Goal: Task Accomplishment & Management: Complete application form

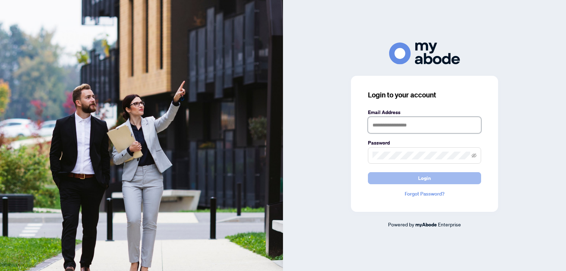
type input "**********"
click at [419, 176] on span "Login" at bounding box center [424, 177] width 13 height 11
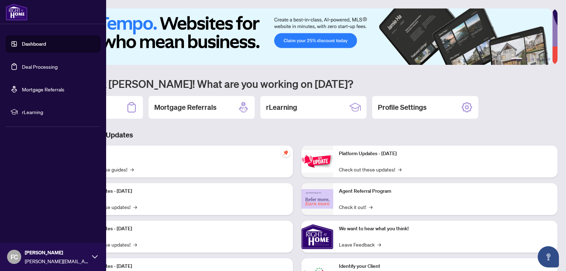
click at [30, 66] on link "Deal Processing" at bounding box center [40, 66] width 36 height 6
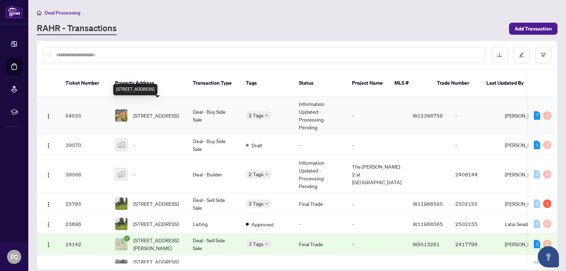
click at [146, 111] on span "[STREET_ADDRESS]" at bounding box center [155, 115] width 45 height 8
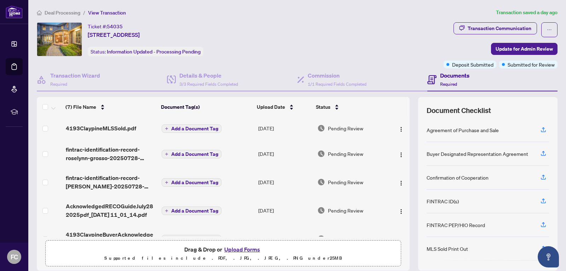
click at [242, 248] on button "Upload Forms" at bounding box center [242, 248] width 40 height 9
click at [231, 249] on button "Upload Forms" at bounding box center [242, 248] width 40 height 9
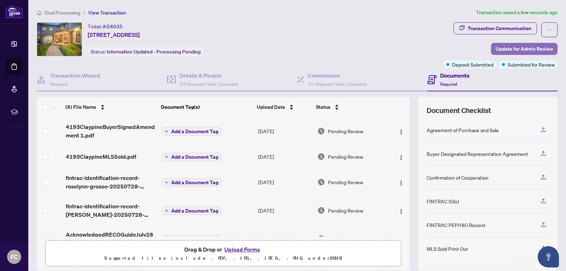
click at [511, 47] on span "Update for Admin Review" at bounding box center [523, 48] width 57 height 11
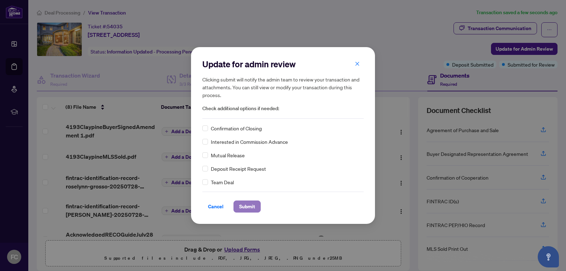
click at [243, 206] on span "Submit" at bounding box center [247, 206] width 16 height 11
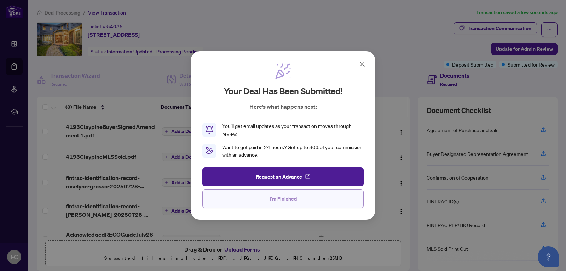
click at [274, 200] on span "I'm Finished" at bounding box center [282, 198] width 27 height 11
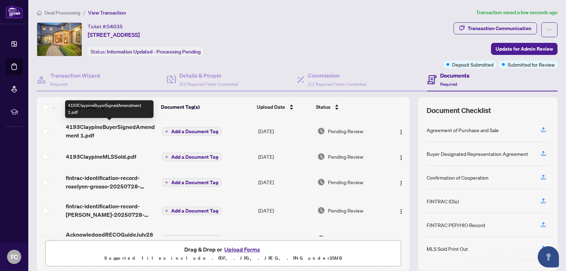
click at [120, 127] on span "4193ClaypineBuyerSignedAmendment 1.pdf" at bounding box center [111, 130] width 90 height 17
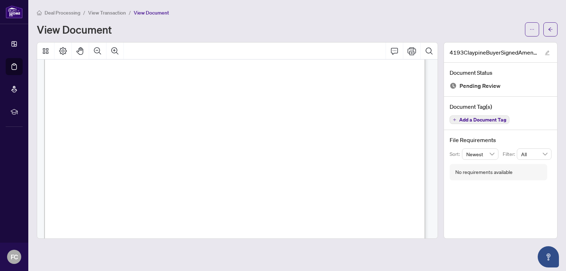
scroll to position [834, 0]
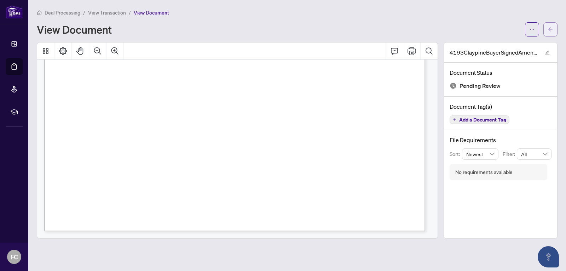
click at [547, 29] on button "button" at bounding box center [550, 29] width 14 height 14
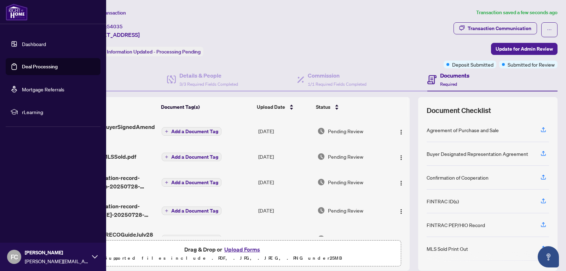
click at [93, 255] on icon at bounding box center [95, 257] width 6 height 6
click at [33, 214] on span "Logout" at bounding box center [29, 214] width 16 height 11
